Goal: Transaction & Acquisition: Purchase product/service

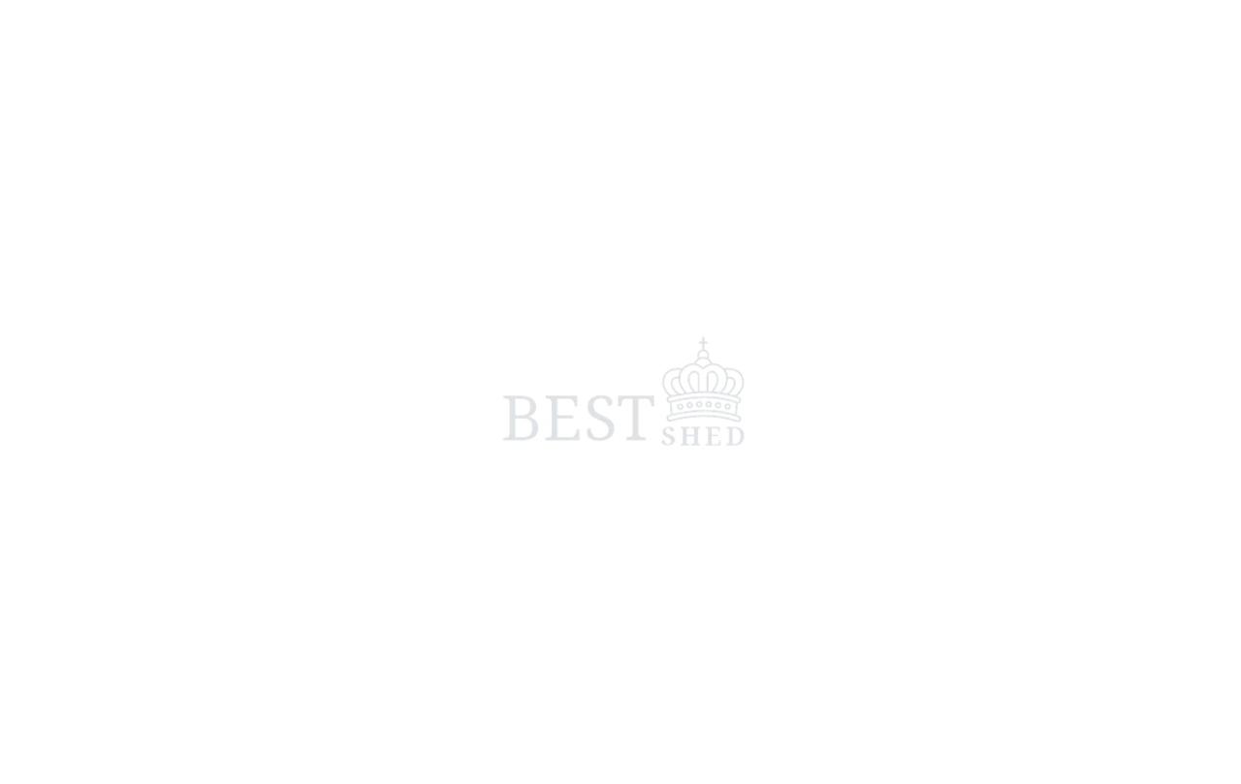
scroll to position [5, 0]
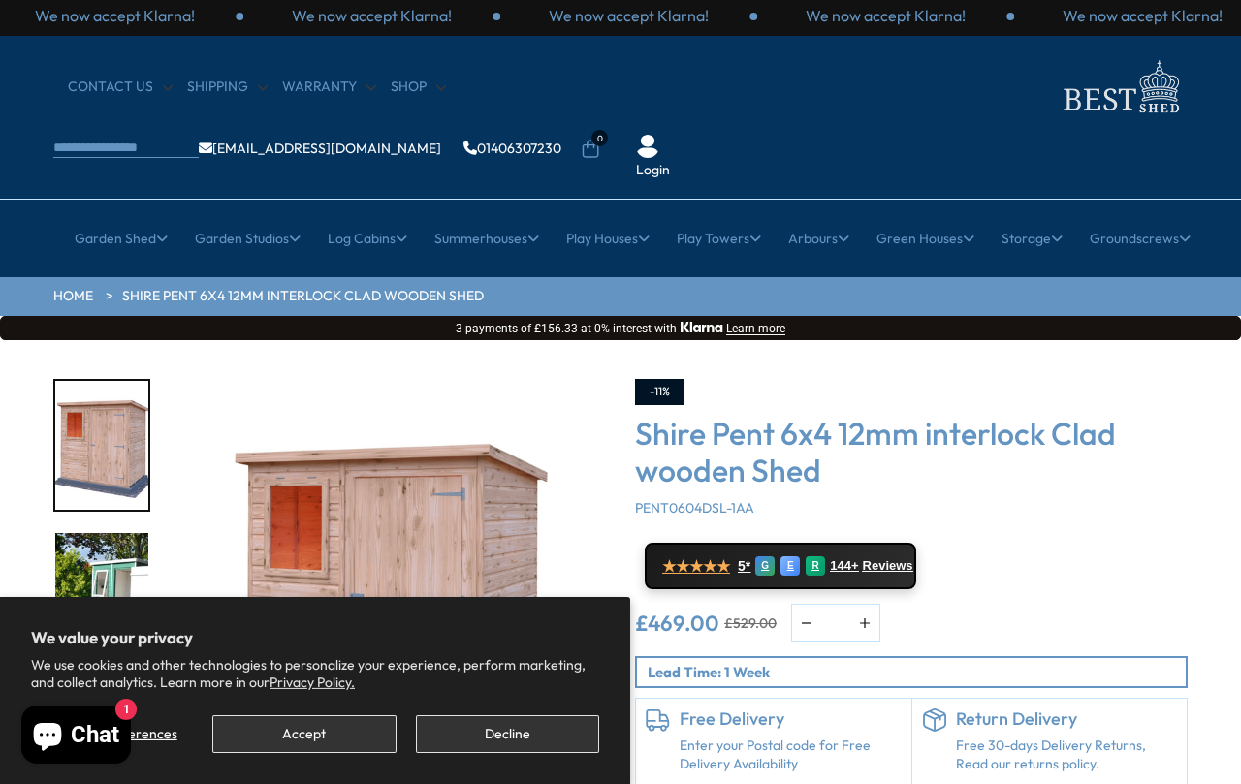
click at [318, 721] on button "Accept" at bounding box center [303, 735] width 183 height 38
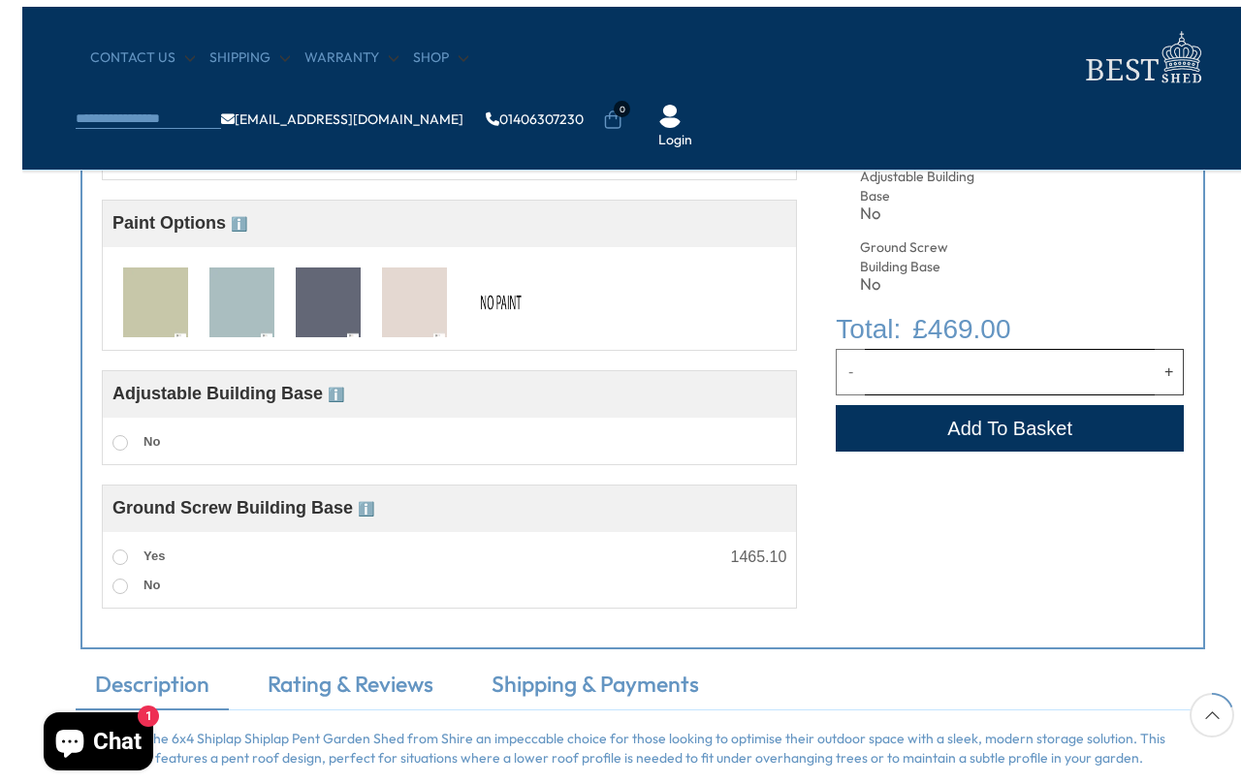
scroll to position [726, 0]
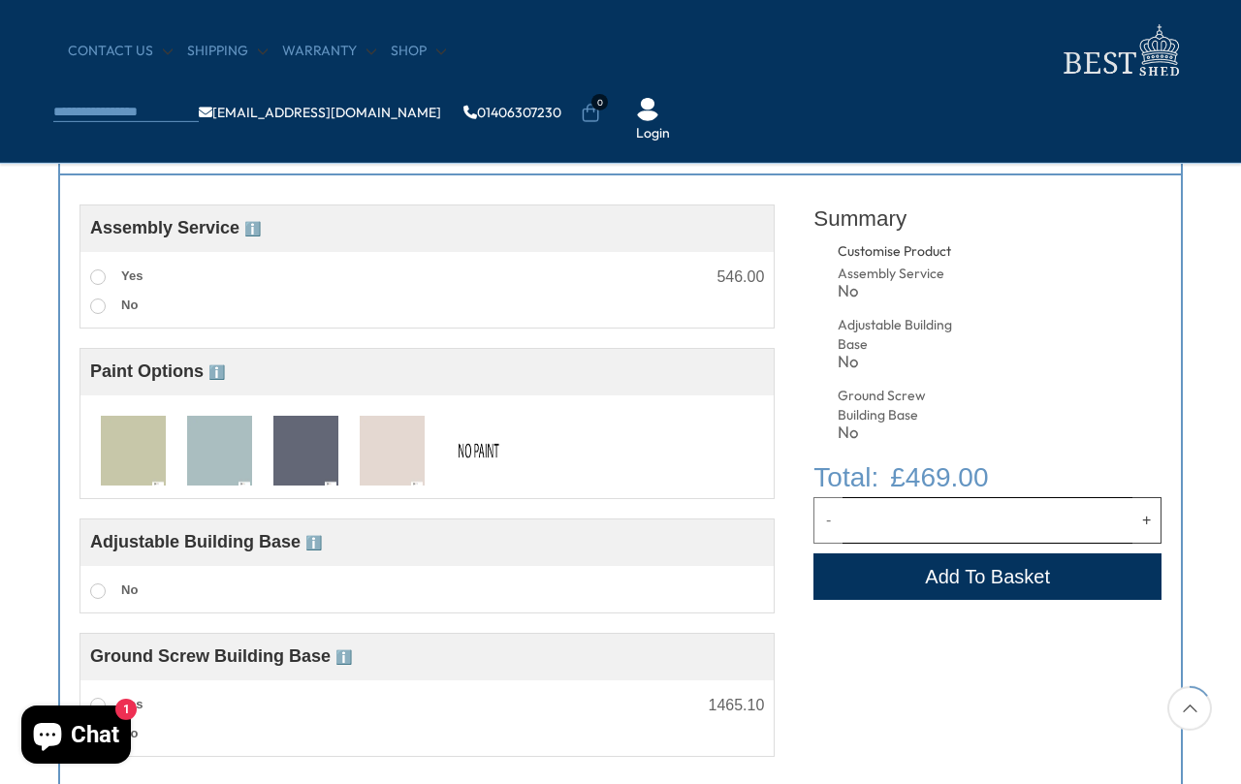
click at [208, 443] on img at bounding box center [219, 452] width 65 height 72
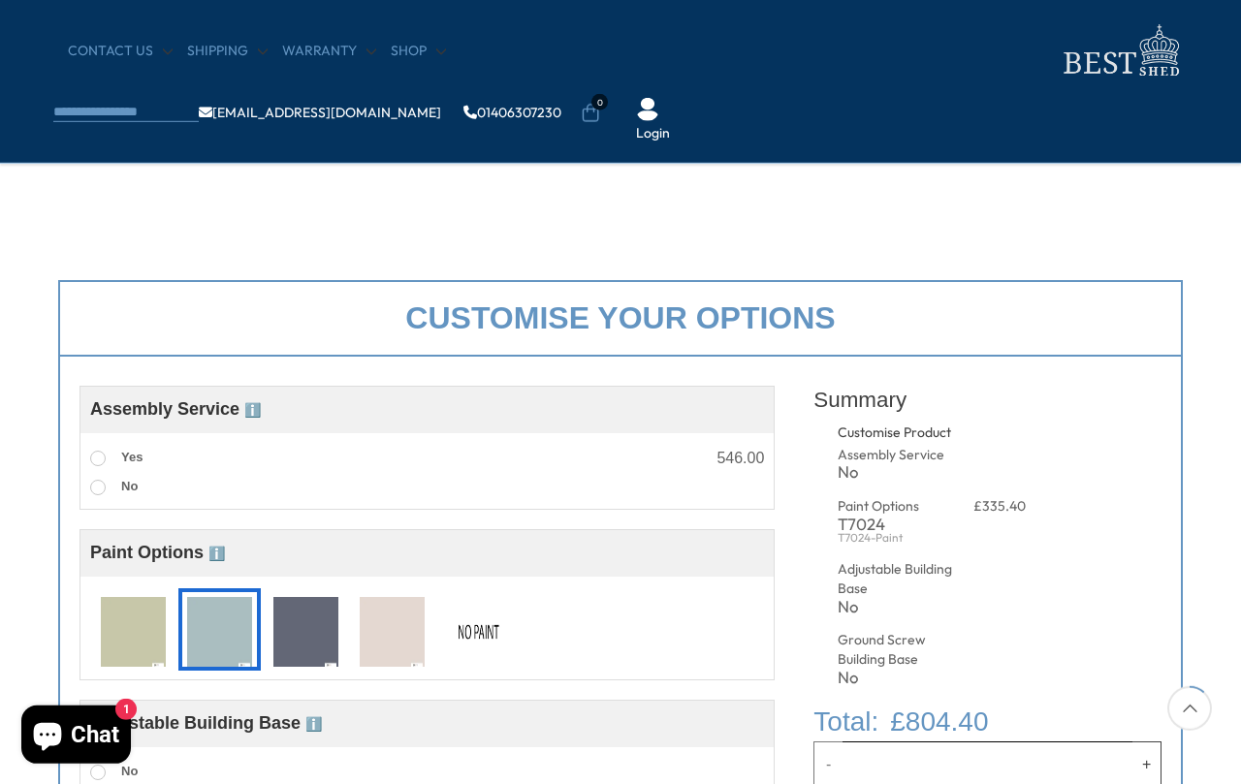
scroll to position [560, 0]
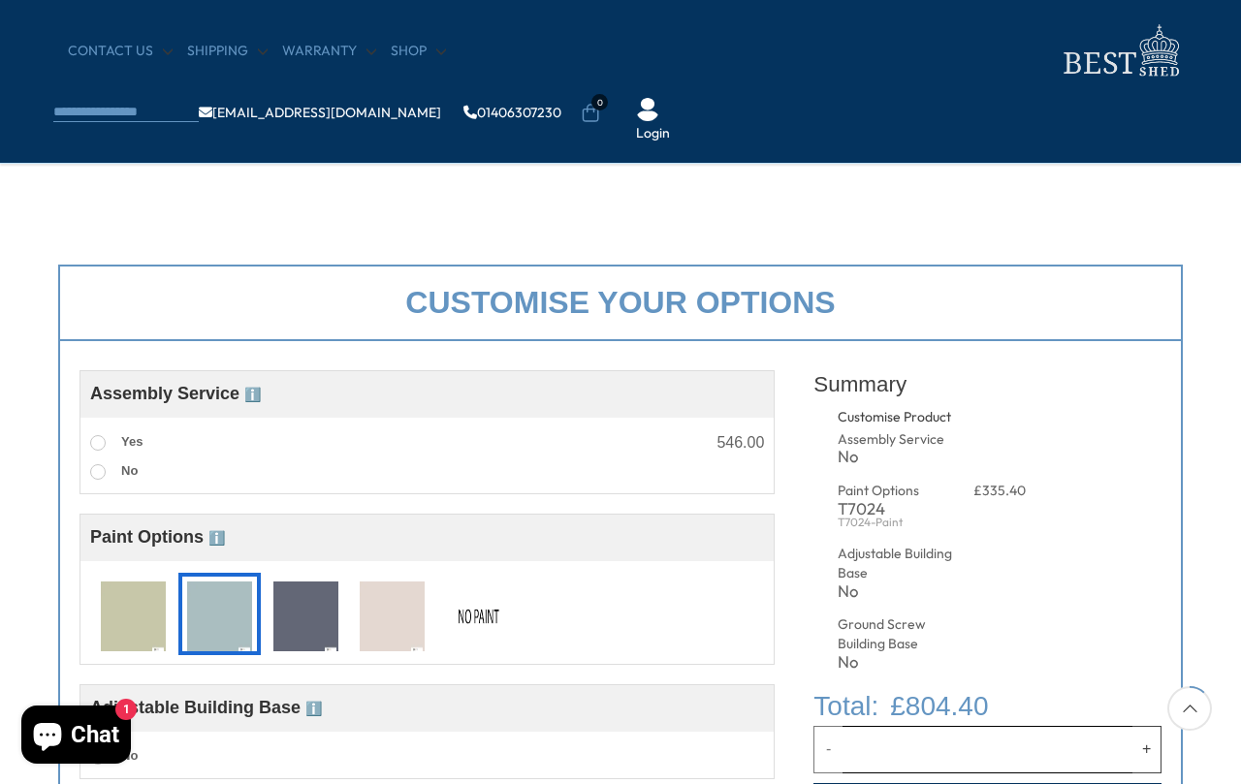
click at [389, 623] on img at bounding box center [392, 618] width 65 height 72
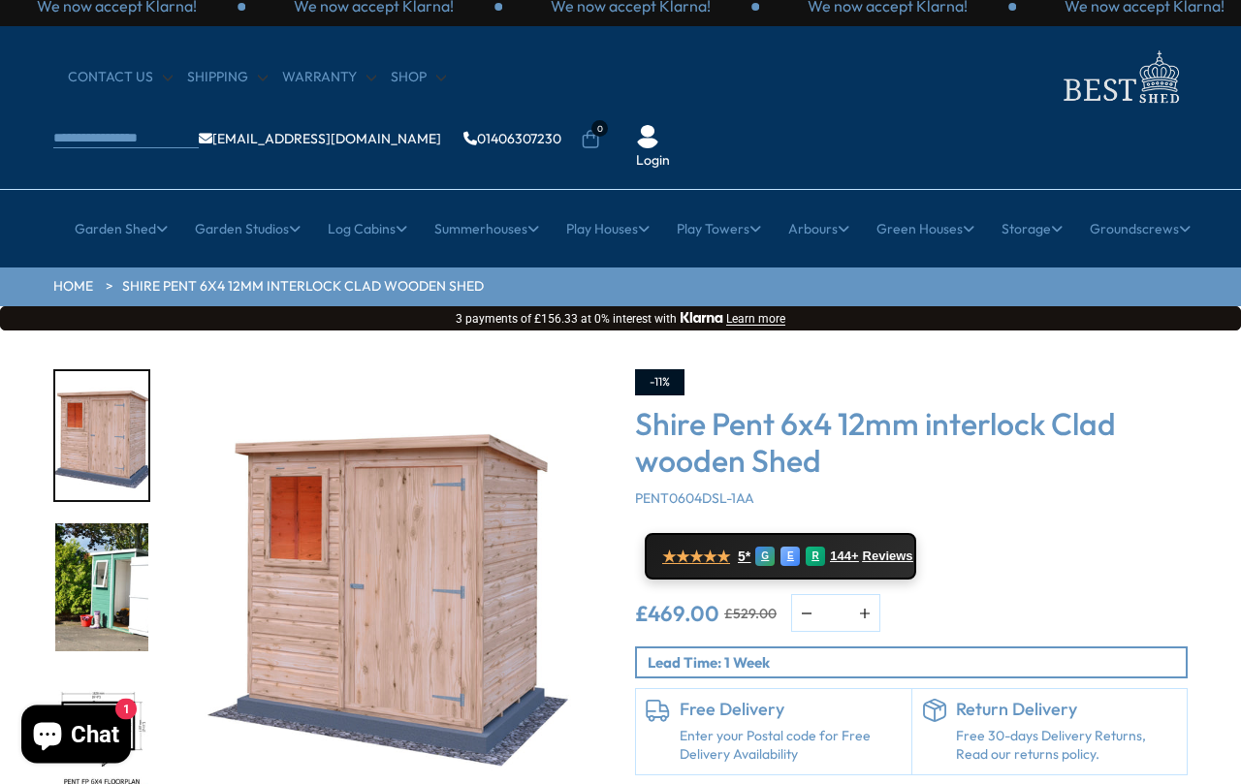
scroll to position [0, 0]
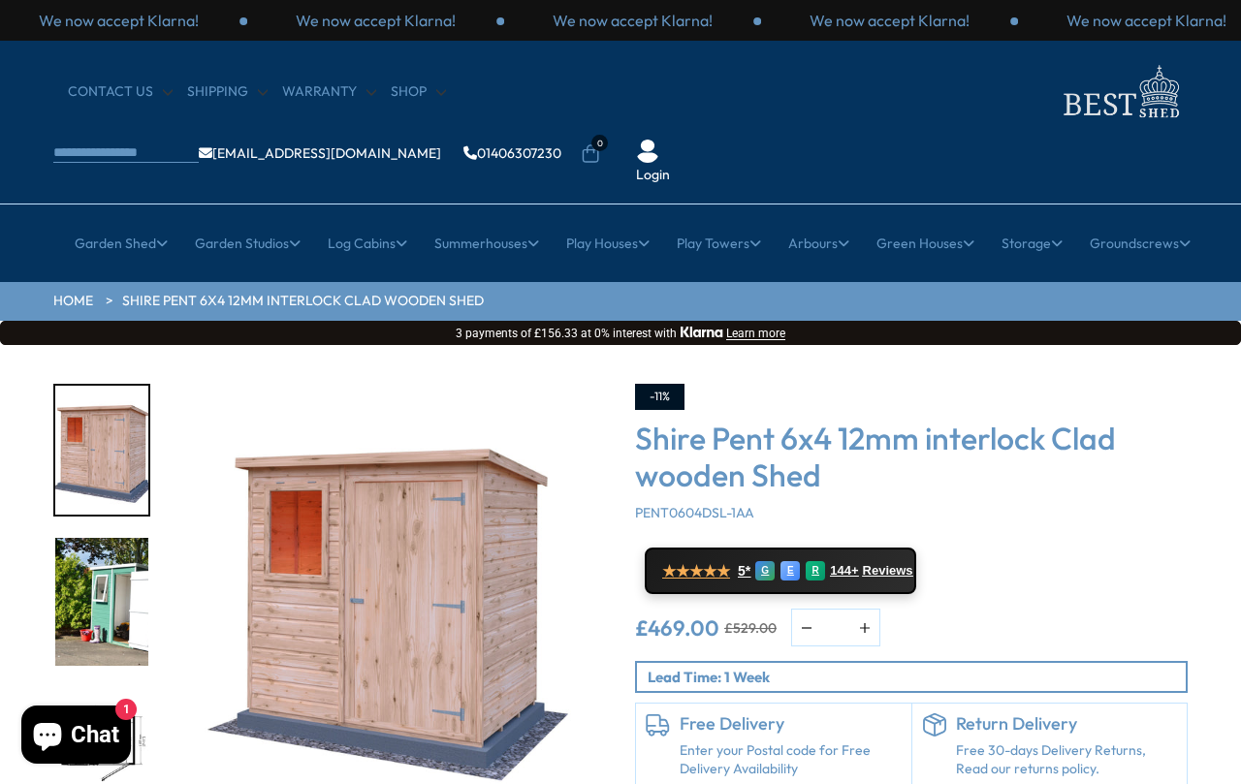
click at [258, 414] on link "Plastic Sheds" at bounding box center [231, 431] width 82 height 34
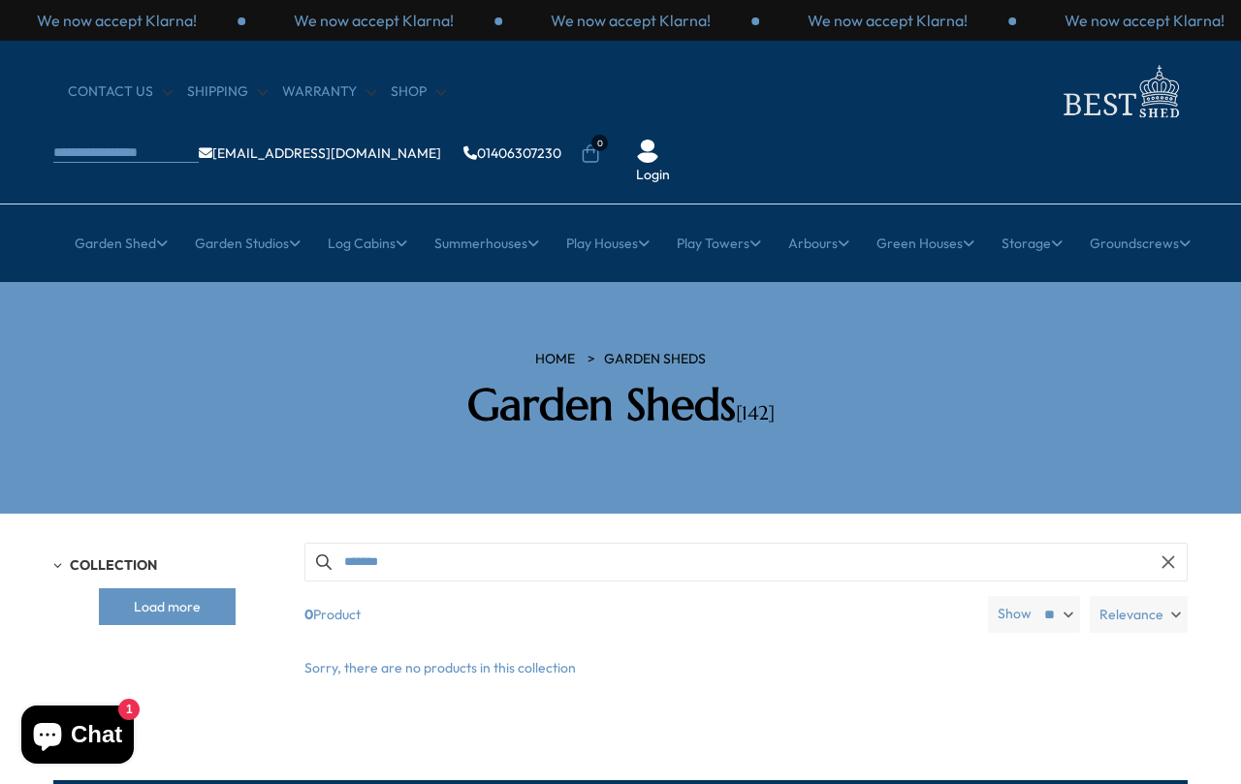
click at [186, 589] on button "Load more" at bounding box center [167, 607] width 137 height 37
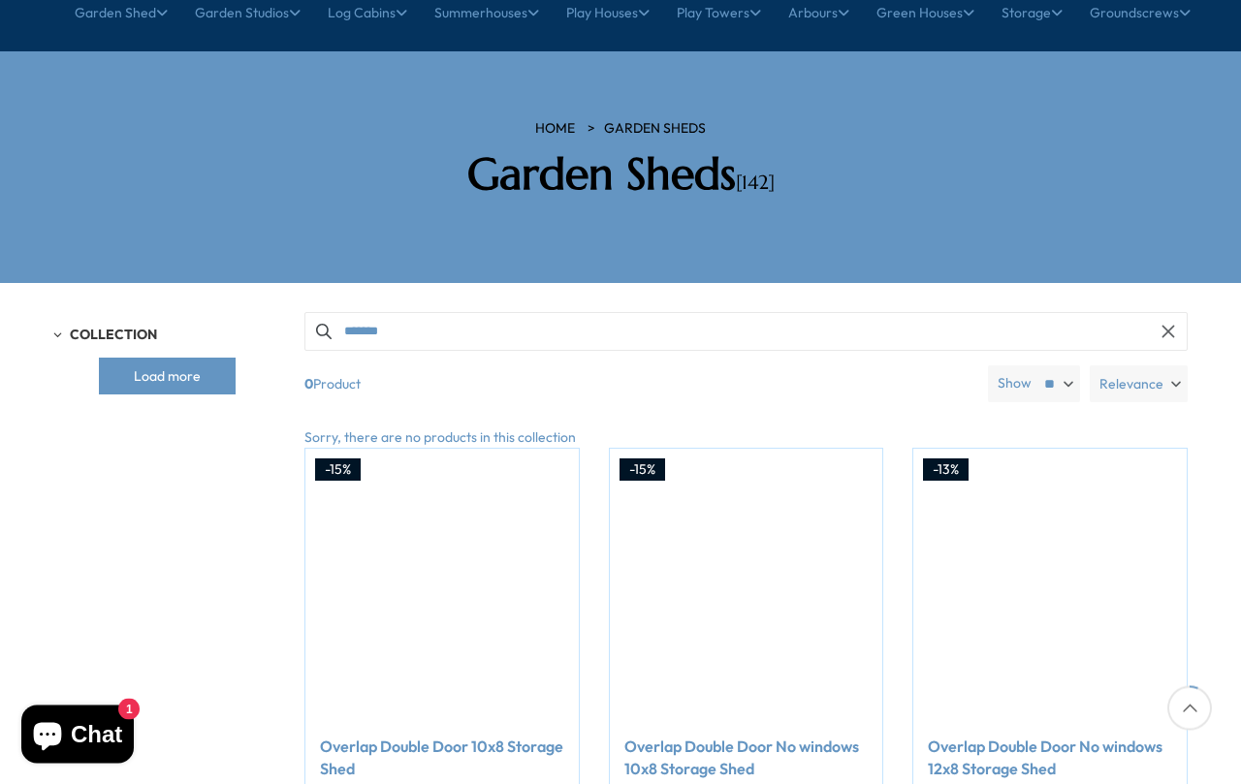
scroll to position [247, 0]
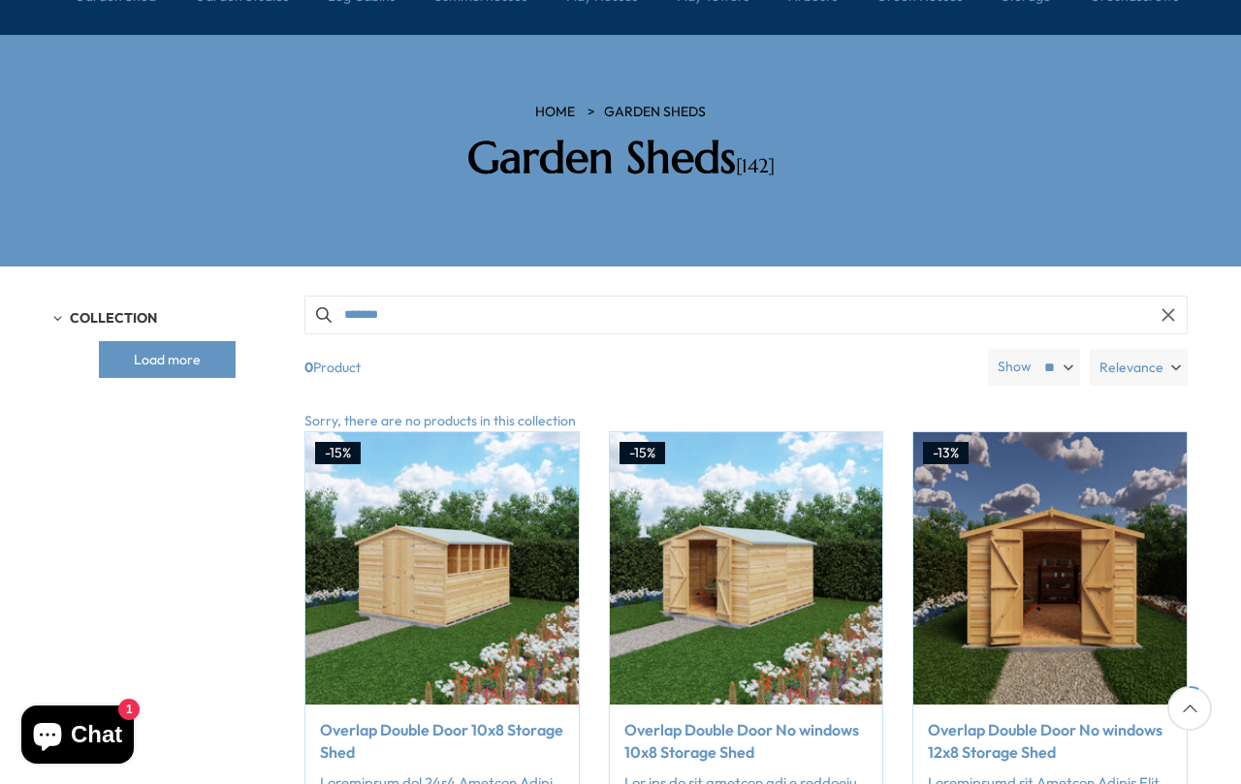
click at [249, 235] on link "Garden Tool Store" at bounding box center [232, 252] width 116 height 34
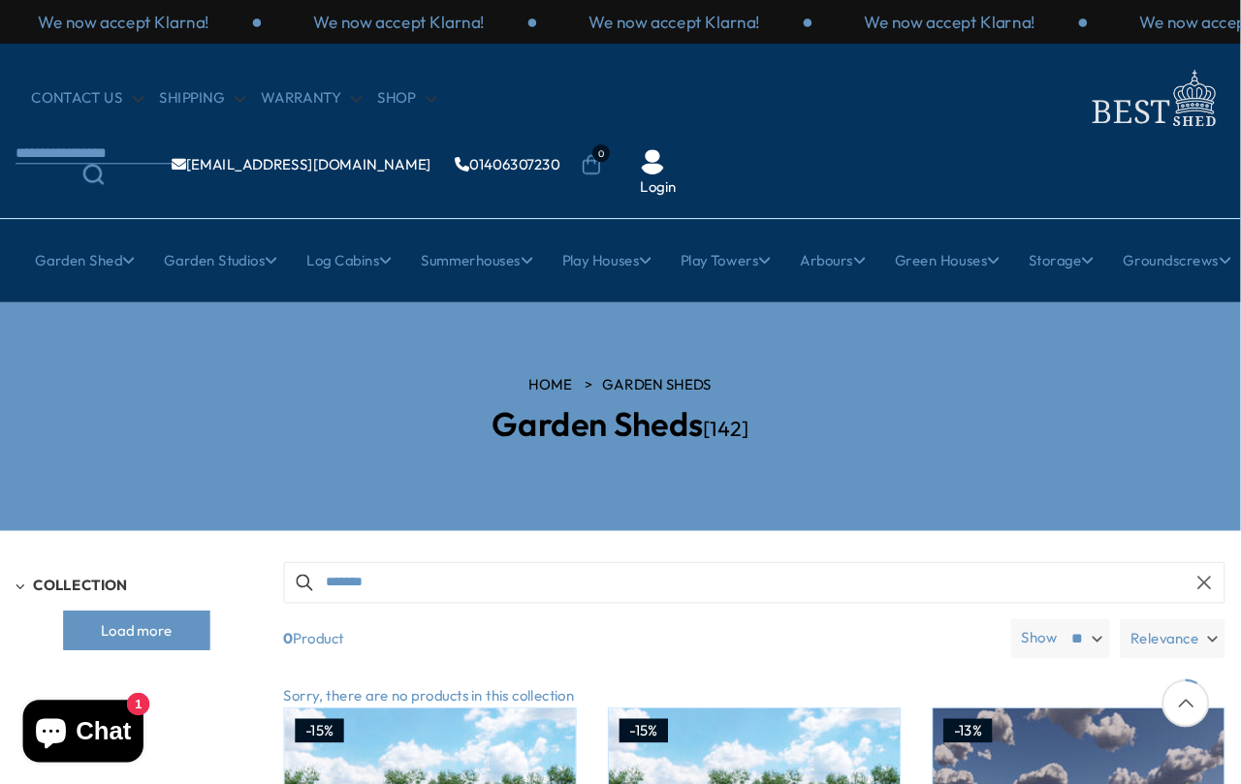
scroll to position [307, 0]
